Goal: Information Seeking & Learning: Understand process/instructions

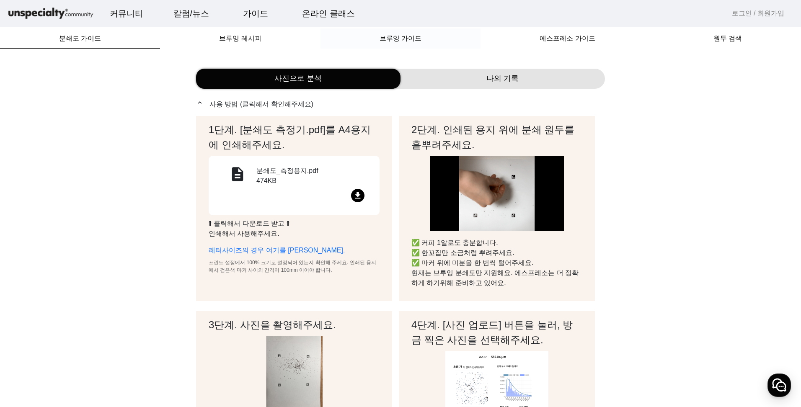
click at [418, 41] on span "브루잉 가이드" at bounding box center [401, 38] width 42 height 7
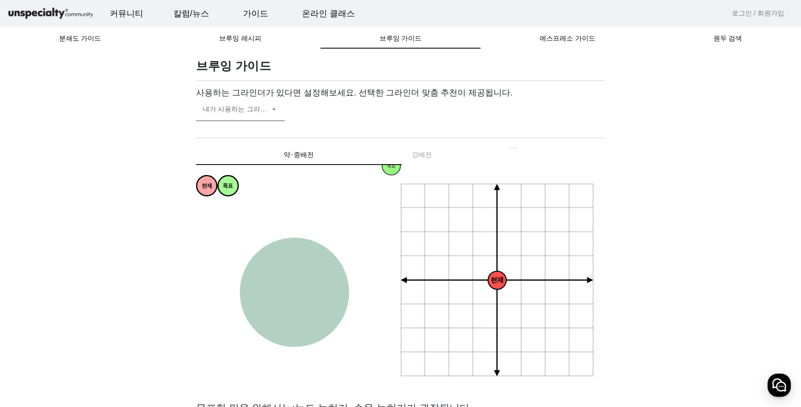
click at [271, 113] on icon at bounding box center [274, 109] width 8 height 10
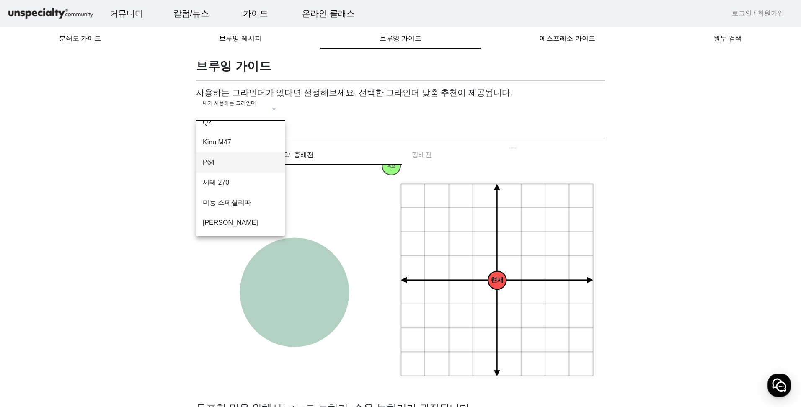
scroll to position [84, 0]
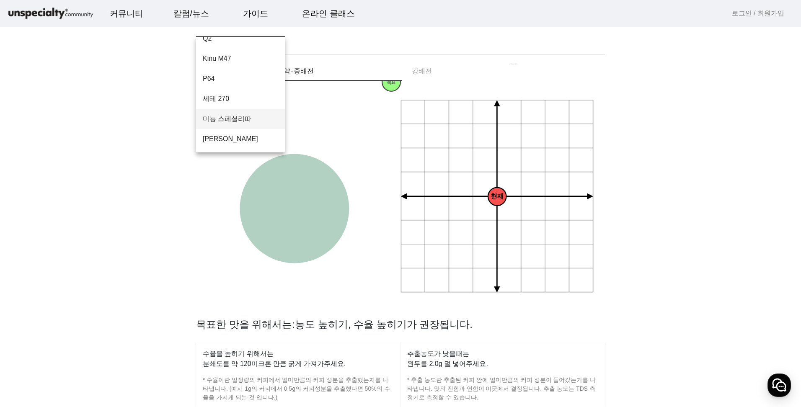
click at [260, 121] on span "미뇽 스페셜리따" at bounding box center [240, 119] width 75 height 10
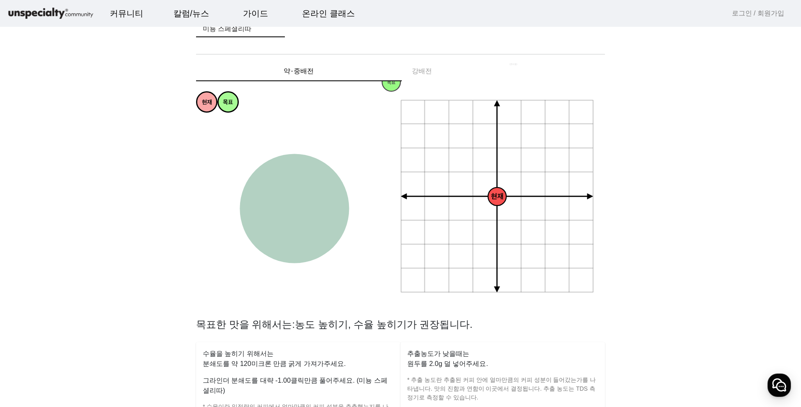
scroll to position [0, 0]
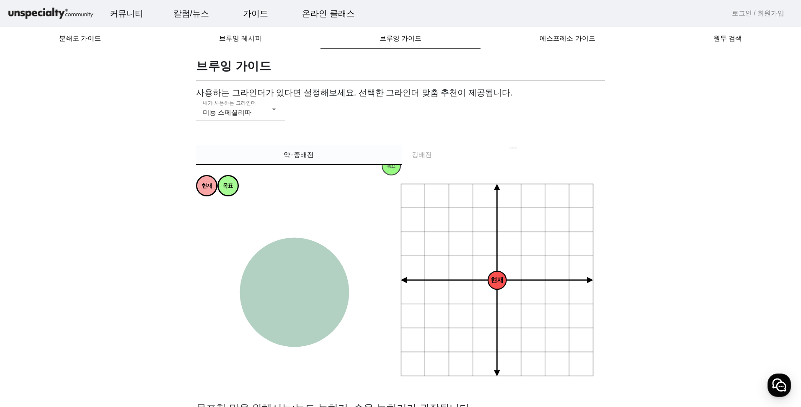
click at [290, 155] on span "약⋅중배전" at bounding box center [299, 155] width 30 height 7
click at [463, 163] on div "약⋅중배전 강배전" at bounding box center [400, 155] width 409 height 20
click at [417, 150] on div "약⋅중배전 강배전" at bounding box center [400, 155] width 409 height 20
click at [421, 156] on div "약⋅중배전 강배전" at bounding box center [400, 155] width 409 height 20
click at [419, 156] on div "약⋅중배전 강배전" at bounding box center [400, 155] width 409 height 20
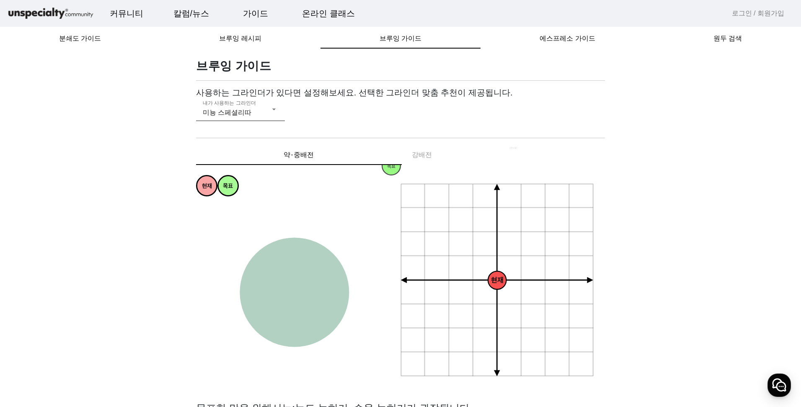
click at [222, 107] on div "내가 사용하는 그라인더 미뇽 스페셜리따" at bounding box center [240, 109] width 75 height 23
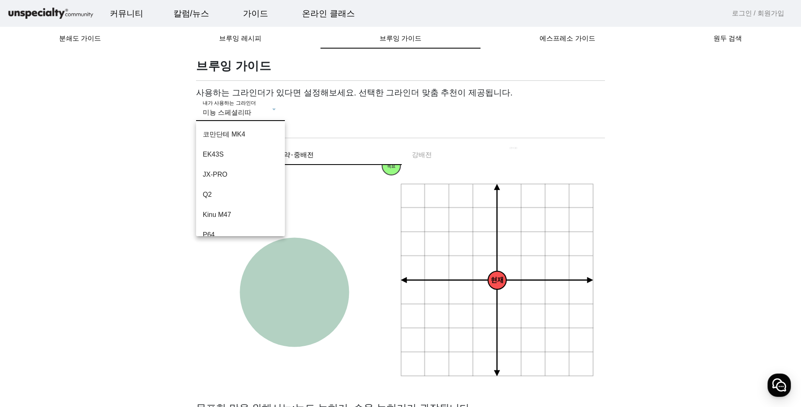
scroll to position [49, 0]
click at [228, 141] on span "Q2" at bounding box center [240, 146] width 75 height 10
click at [235, 114] on div "Q2" at bounding box center [236, 113] width 67 height 10
click at [237, 202] on span "미뇽 스페셜리따" at bounding box center [240, 203] width 75 height 10
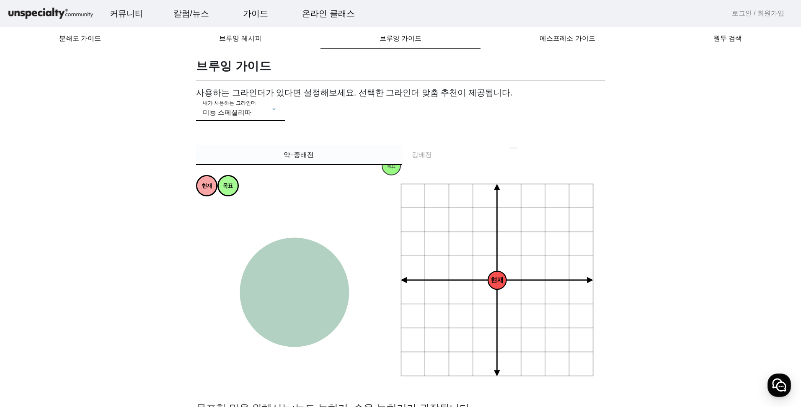
click at [299, 157] on span "약⋅중배전" at bounding box center [299, 155] width 30 height 7
click at [407, 156] on div "약⋅중배전 강배전" at bounding box center [400, 155] width 409 height 20
click at [433, 154] on div "약⋅중배전 강배전" at bounding box center [400, 155] width 409 height 20
drag, startPoint x: 272, startPoint y: 323, endPoint x: 296, endPoint y: 282, distance: 47.5
click at [272, 319] on circle at bounding box center [294, 292] width 109 height 109
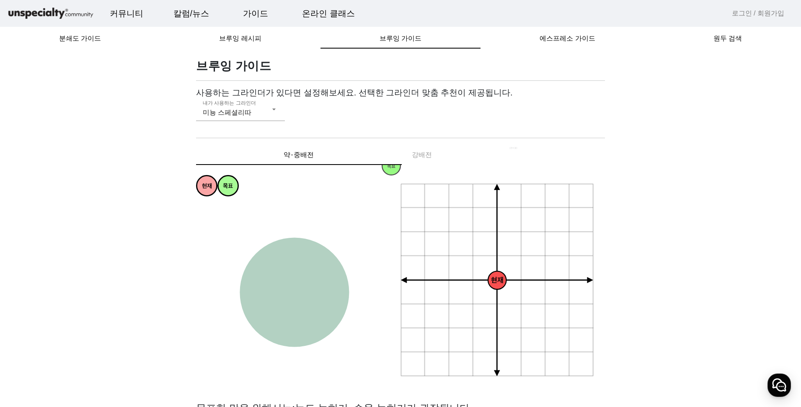
click at [296, 282] on tspan "복합적인" at bounding box center [294, 281] width 17 height 5
drag, startPoint x: 468, startPoint y: 282, endPoint x: 496, endPoint y: 277, distance: 28.2
click at [472, 282] on icon "+ 0.5g - 30um + 30um + 60um + 90um - 60um - 90um + 1.0g + 1.5g + 2.0g - 0.5g - …" at bounding box center [498, 281] width 194 height 194
drag, startPoint x: 496, startPoint y: 277, endPoint x: 481, endPoint y: 249, distance: 31.3
click at [481, 249] on icon "+ 0.5g - 30um + 30um + 60um + 90um - 60um - 90um + 1.0g + 1.5g + 2.0g - 0.5g - …" at bounding box center [498, 281] width 194 height 194
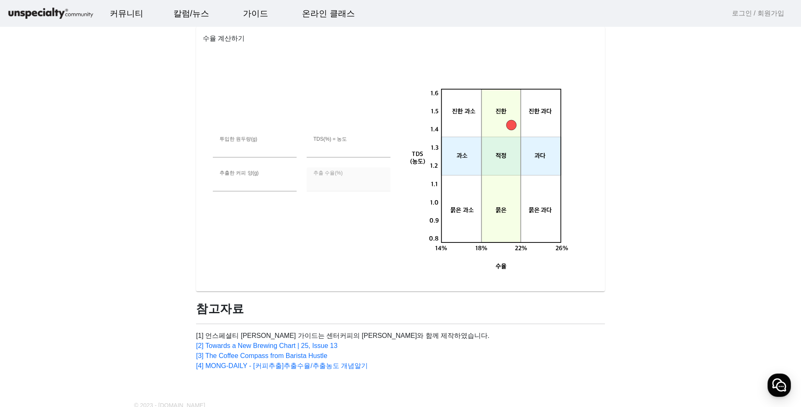
scroll to position [0, 0]
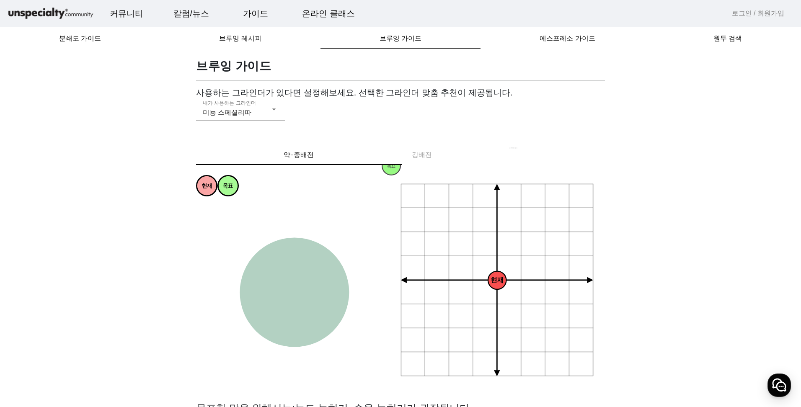
click at [245, 114] on span "미뇽 스페셜리따" at bounding box center [227, 112] width 49 height 7
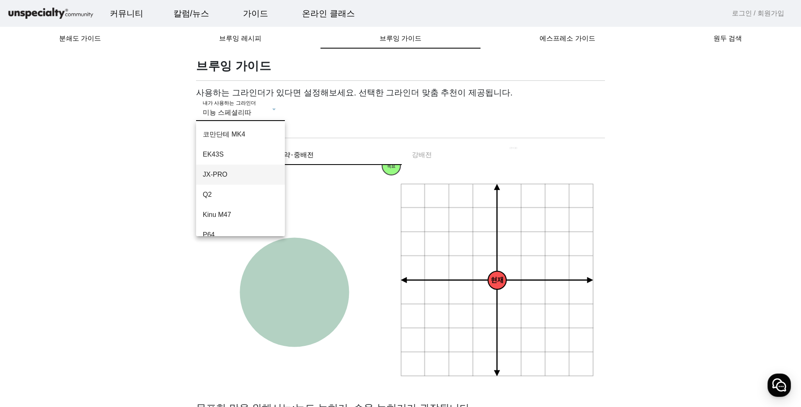
scroll to position [49, 0]
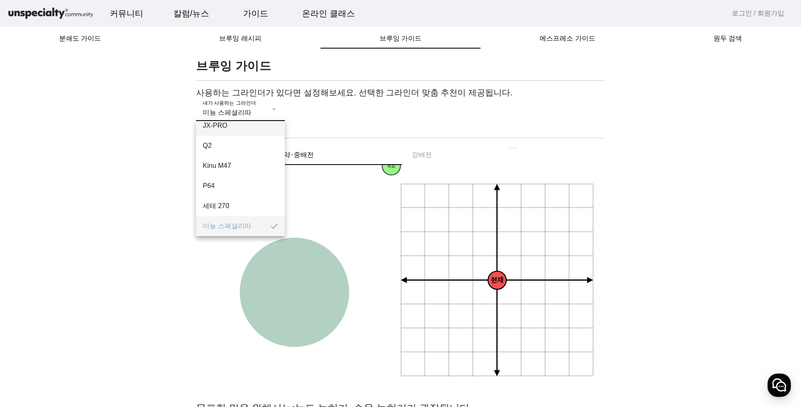
click at [239, 133] on mat-option "JX-PRO" at bounding box center [240, 126] width 89 height 20
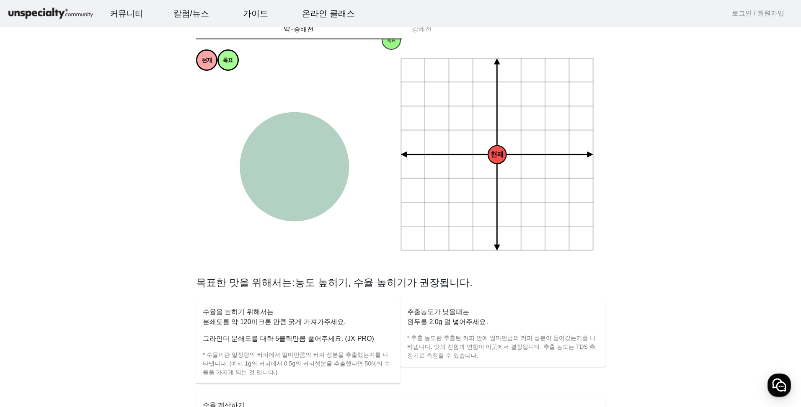
scroll to position [0, 0]
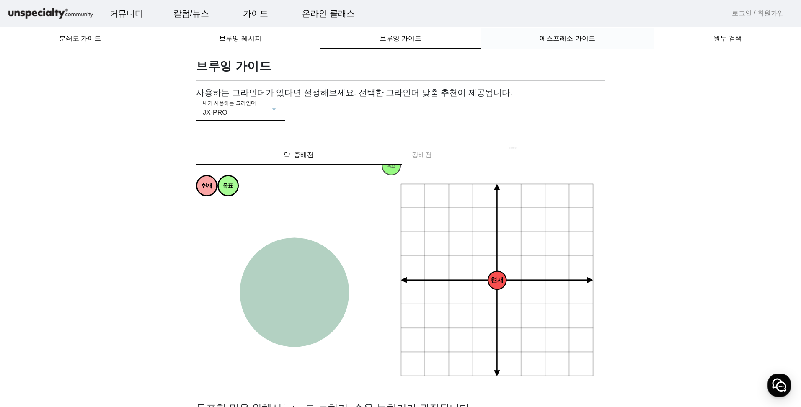
click at [589, 40] on span "에스프레소 가이드" at bounding box center [567, 38] width 55 height 7
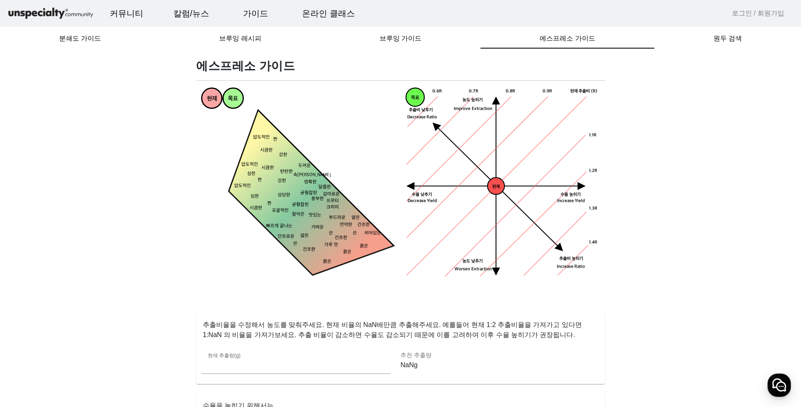
scroll to position [84, 0]
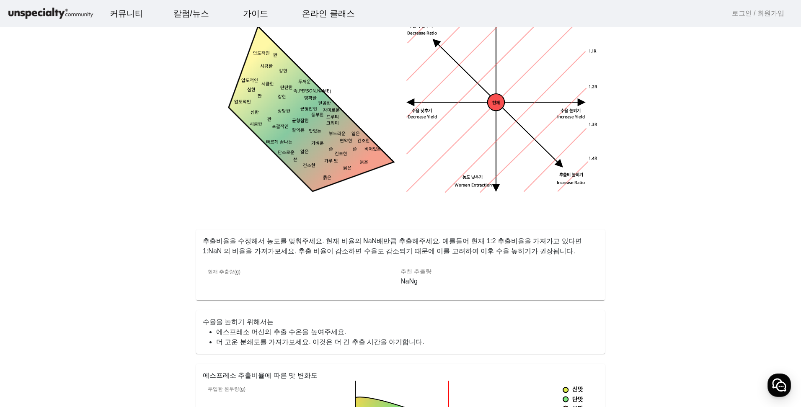
click at [256, 282] on input "**" at bounding box center [296, 282] width 176 height 10
drag, startPoint x: 254, startPoint y: 282, endPoint x: 211, endPoint y: 280, distance: 42.8
click at [211, 280] on input "**" at bounding box center [296, 282] width 176 height 10
type input "*"
click at [381, 284] on input "**" at bounding box center [296, 282] width 176 height 10
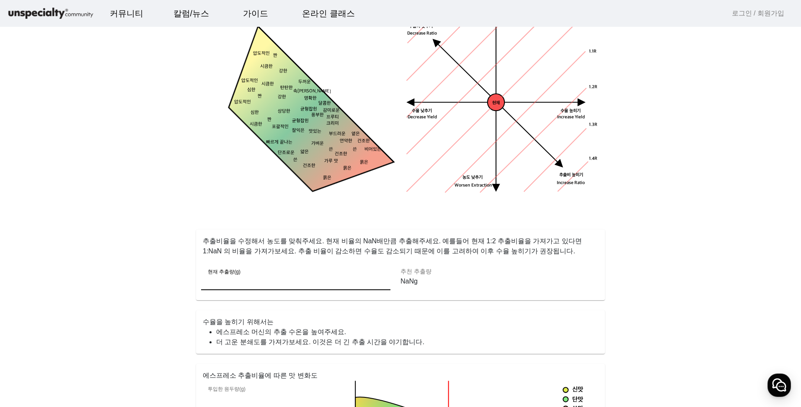
type input "**"
click at [380, 281] on input "**" at bounding box center [296, 282] width 176 height 10
click at [409, 310] on div "에스프레소 가이드 현재 목표 짠 시큼한 묽은 묽은 묽은 건조한 건조한 옅은 연약한 얇은 가벼운 맛있는 잘익은 상당한 강한 강한 두꺼운 탄탄한 …" at bounding box center [400, 380] width 419 height 810
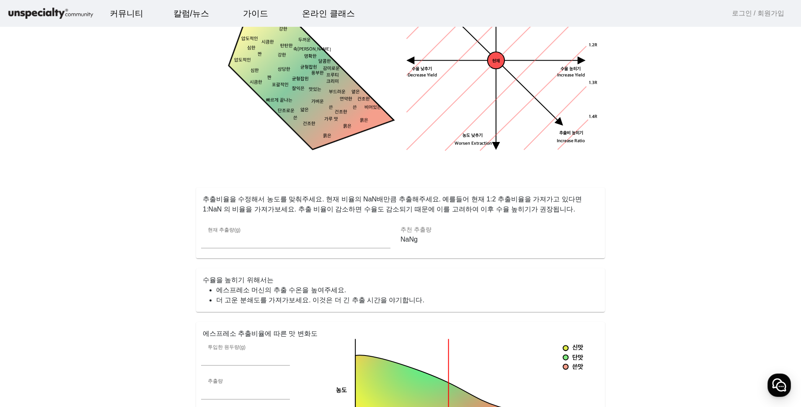
scroll to position [209, 0]
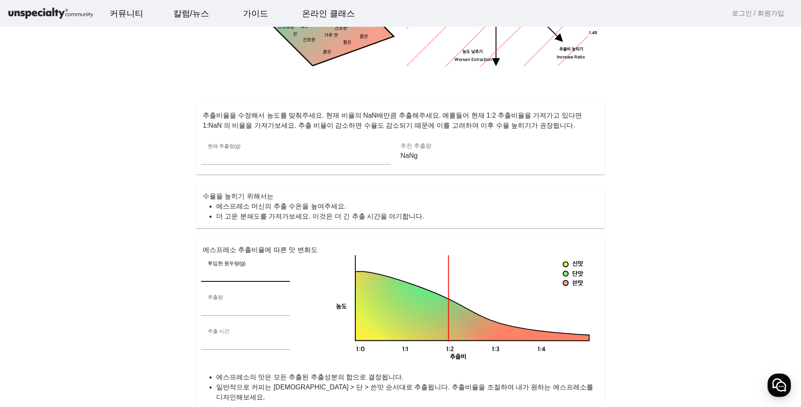
drag, startPoint x: 220, startPoint y: 272, endPoint x: 160, endPoint y: 270, distance: 60.8
click at [160, 270] on app-espresso-compass "에스프레소 가이드 현재 목표 짠 시큼한 묽은 묽은 묽은 건조한 건조한 옅은 연약한 얇은 가벼운 맛있는 잘익은 상당한 강한 강한 두꺼운 탄탄한 …" at bounding box center [400, 254] width 781 height 810
type input "**"
click at [159, 270] on app-espresso-compass "에스프레소 가이드 현재 목표 짠 시큼한 묽은 묽은 묽은 건조한 건조한 옅은 연약한 얇은 가벼운 맛있는 잘익은 상당한 강한 강한 두꺼운 탄탄한 …" at bounding box center [400, 254] width 781 height 810
drag, startPoint x: 220, startPoint y: 309, endPoint x: 184, endPoint y: 307, distance: 36.9
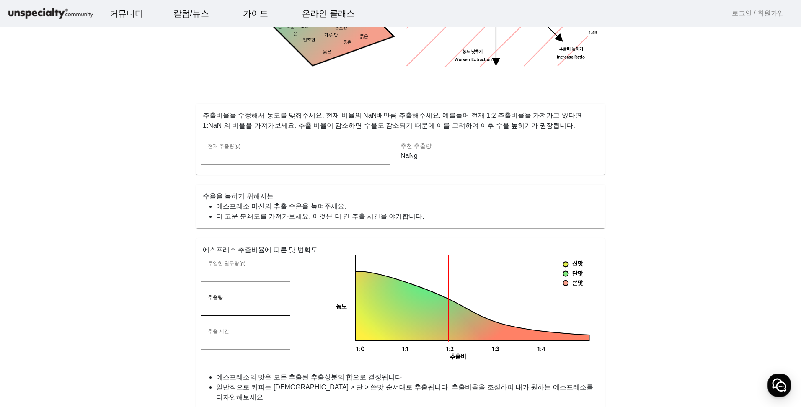
click at [184, 307] on app-espresso-compass "에스프레소 가이드 현재 목표 짠 시큼한 묽은 묽은 묽은 건조한 건조한 옅은 연약한 얇은 가벼운 맛있는 잘익은 상당한 강한 강한 두꺼운 탄탄한 …" at bounding box center [400, 254] width 781 height 810
type input "**"
click at [250, 331] on div "추출 시간 **" at bounding box center [245, 338] width 75 height 24
drag, startPoint x: 230, startPoint y: 341, endPoint x: 192, endPoint y: 335, distance: 38.2
click at [192, 335] on div "에스프레소 가이드 현재 목표 짠 시큼한 묽은 묽은 묽은 건조한 건조한 옅은 연약한 얇은 가벼운 맛있는 잘익은 상당한 강한 강한 두꺼운 탄탄한 …" at bounding box center [400, 254] width 419 height 810
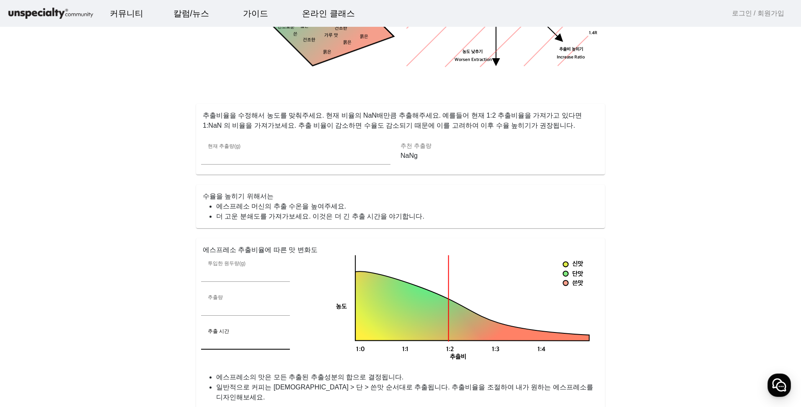
type input "**"
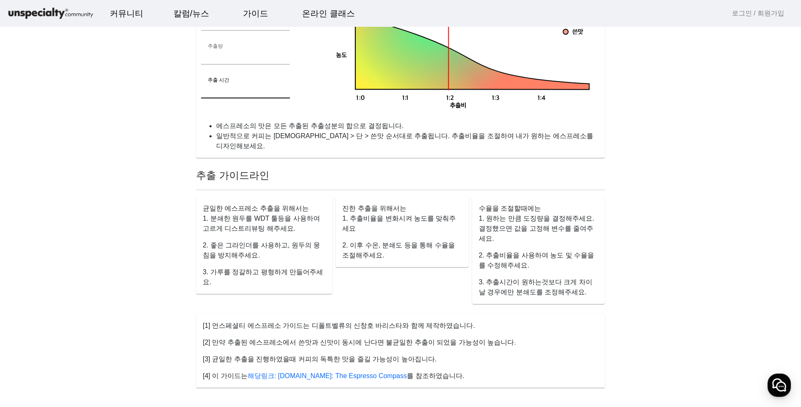
scroll to position [0, 0]
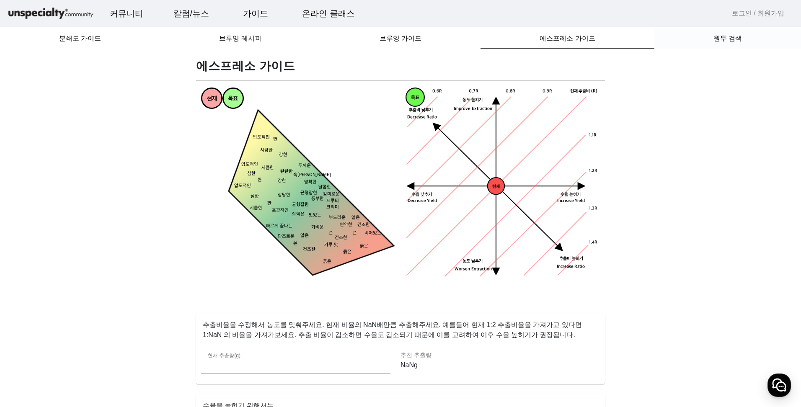
click at [703, 37] on div "원두 검색" at bounding box center [727, 38] width 147 height 20
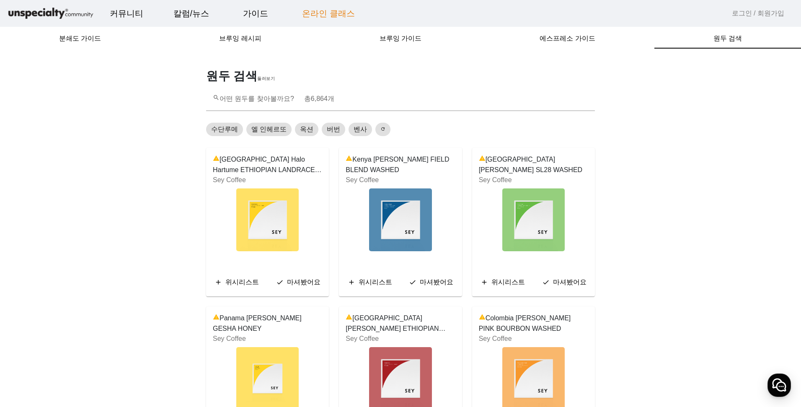
click at [333, 13] on link "온라인 클래스" at bounding box center [328, 13] width 66 height 23
